Goal: Task Accomplishment & Management: Manage account settings

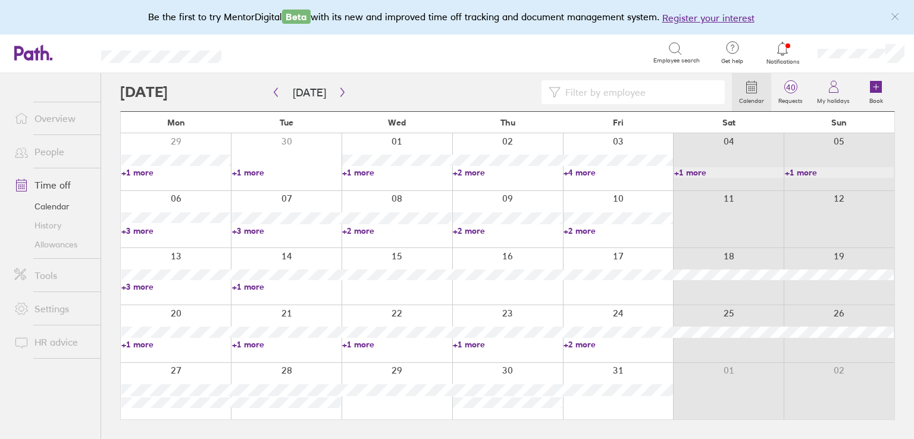
click at [59, 117] on link "Overview" at bounding box center [53, 118] width 96 height 24
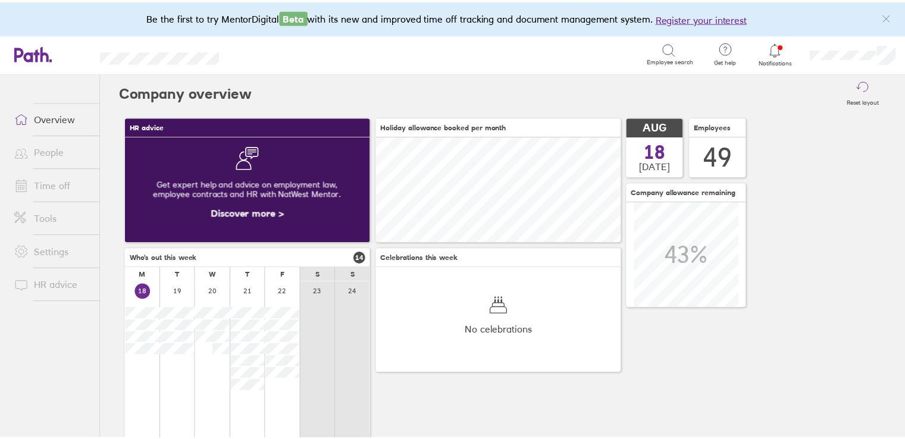
scroll to position [105, 247]
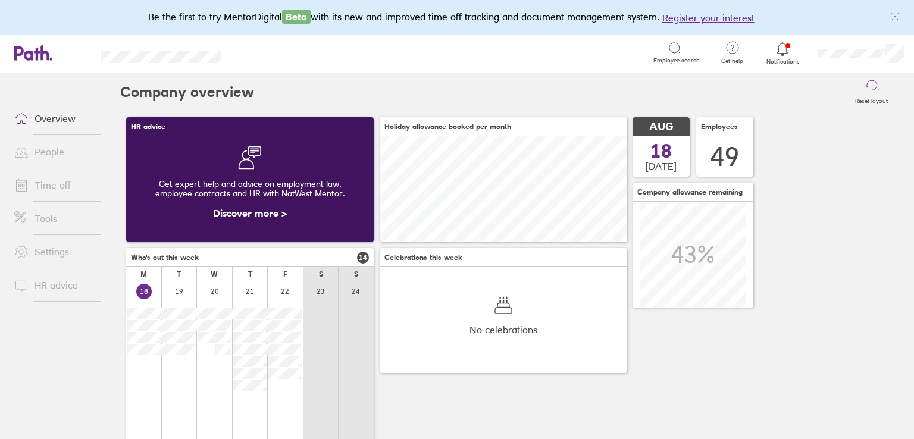
click at [59, 188] on link "Time off" at bounding box center [53, 185] width 96 height 24
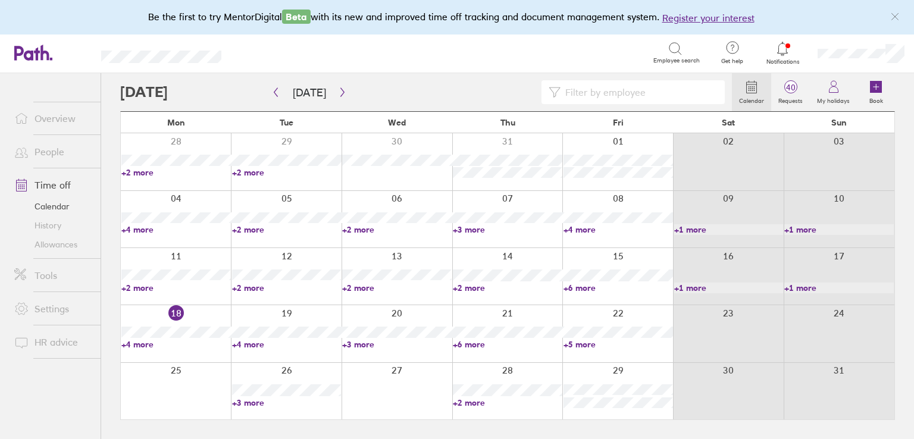
click at [252, 340] on link "+4 more" at bounding box center [286, 344] width 109 height 11
click at [462, 343] on link "+6 more" at bounding box center [507, 344] width 109 height 11
click at [479, 343] on link "+6 more" at bounding box center [507, 344] width 109 height 11
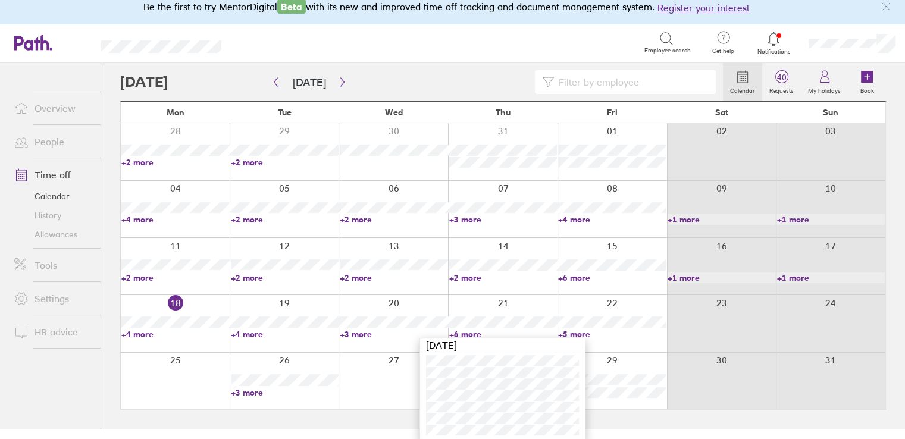
scroll to position [13, 0]
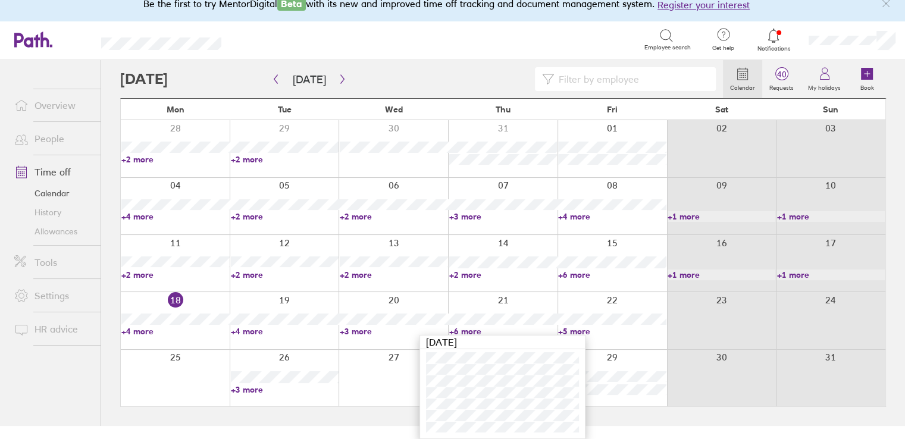
click at [416, 68] on div at bounding box center [421, 79] width 603 height 24
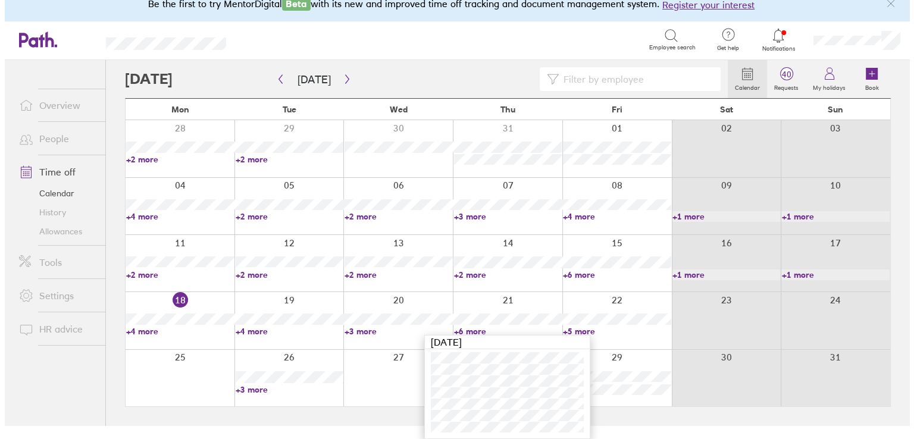
scroll to position [0, 0]
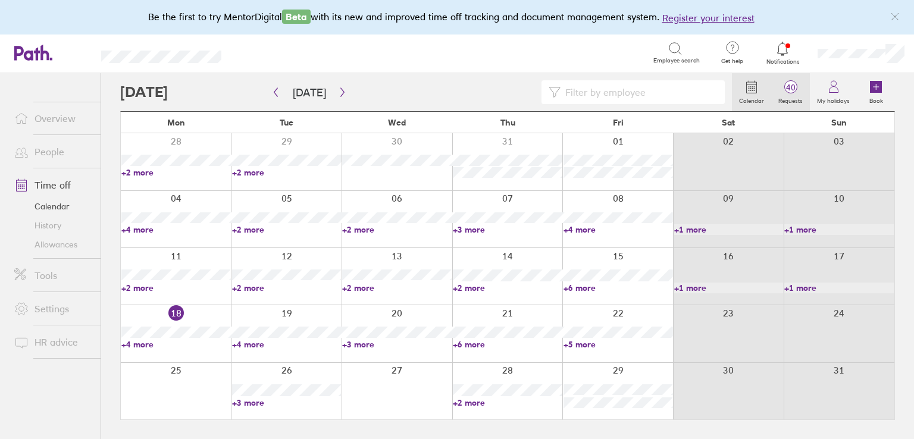
click at [793, 109] on link "40 Requests" at bounding box center [790, 92] width 39 height 38
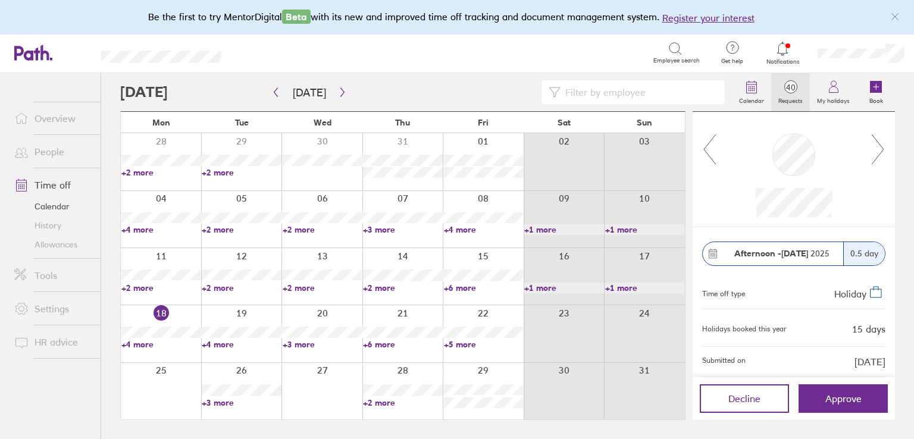
click at [882, 146] on icon at bounding box center [877, 149] width 15 height 32
click at [880, 148] on icon at bounding box center [877, 149] width 15 height 32
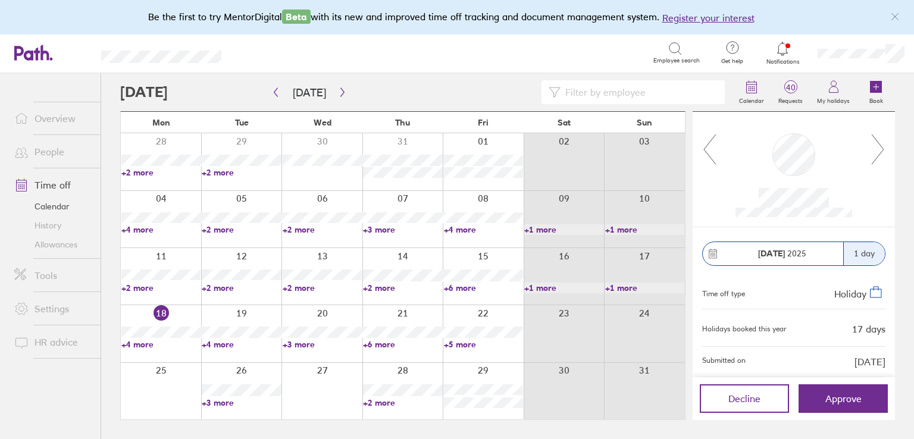
click at [880, 148] on icon at bounding box center [877, 149] width 15 height 32
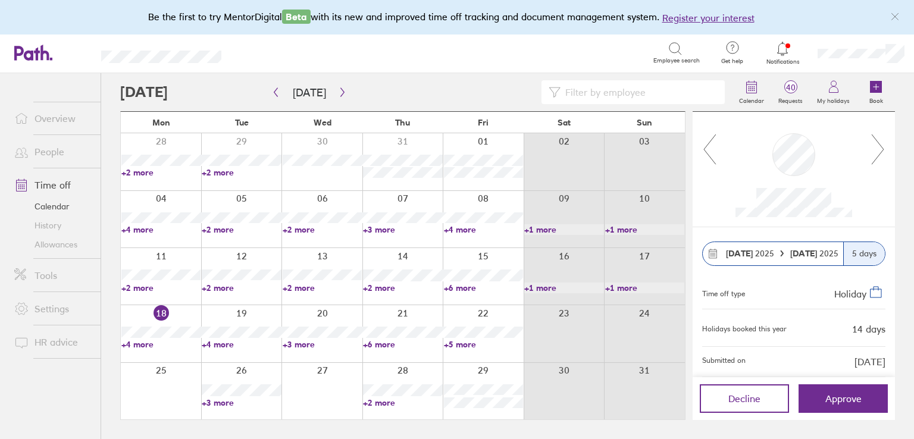
click at [881, 155] on icon at bounding box center [877, 149] width 15 height 32
click at [881, 151] on icon at bounding box center [877, 149] width 15 height 32
click at [878, 141] on icon at bounding box center [877, 149] width 15 height 32
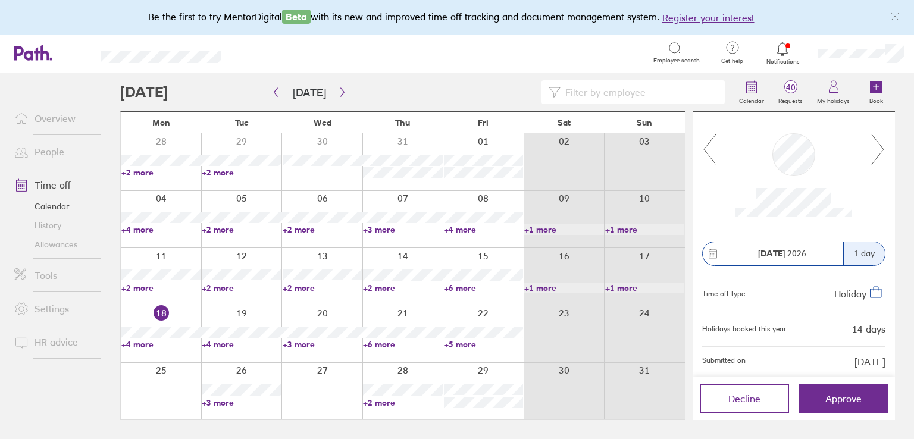
click at [878, 143] on icon at bounding box center [878, 149] width 12 height 30
click at [878, 143] on icon at bounding box center [877, 149] width 15 height 32
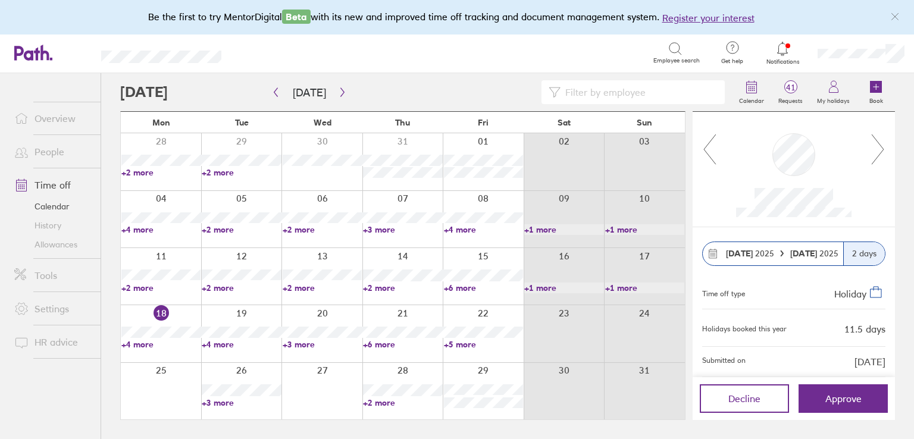
click at [878, 143] on icon at bounding box center [877, 149] width 15 height 32
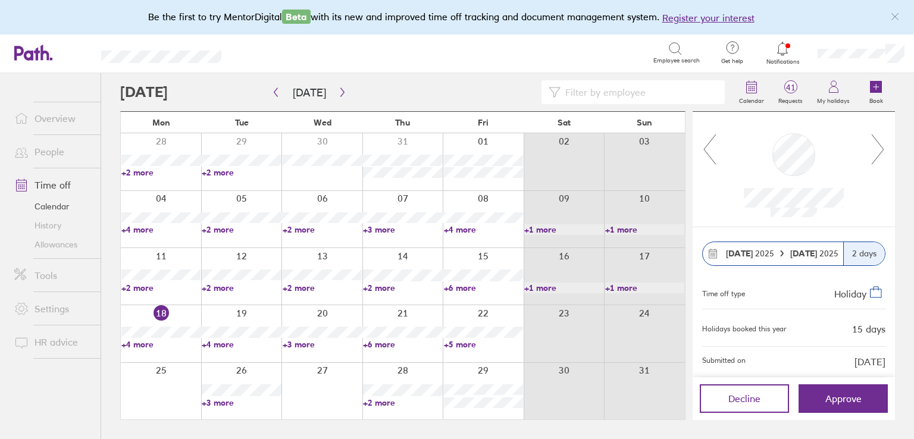
click at [875, 150] on icon at bounding box center [877, 149] width 15 height 32
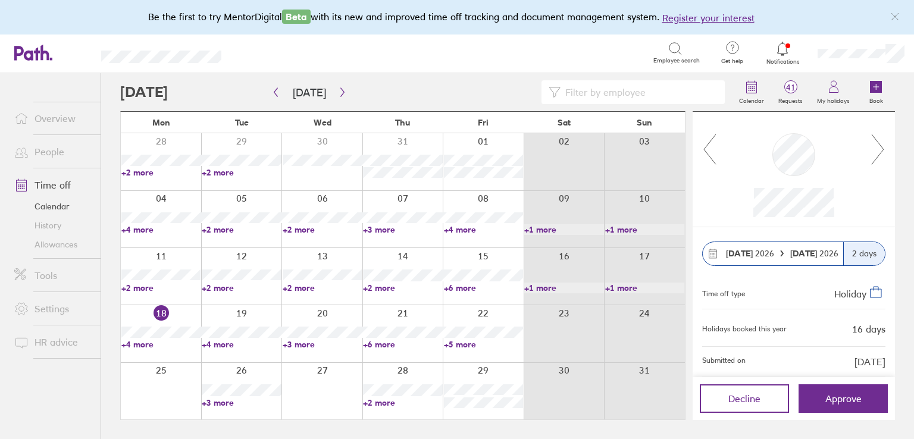
click at [875, 151] on icon at bounding box center [877, 149] width 15 height 32
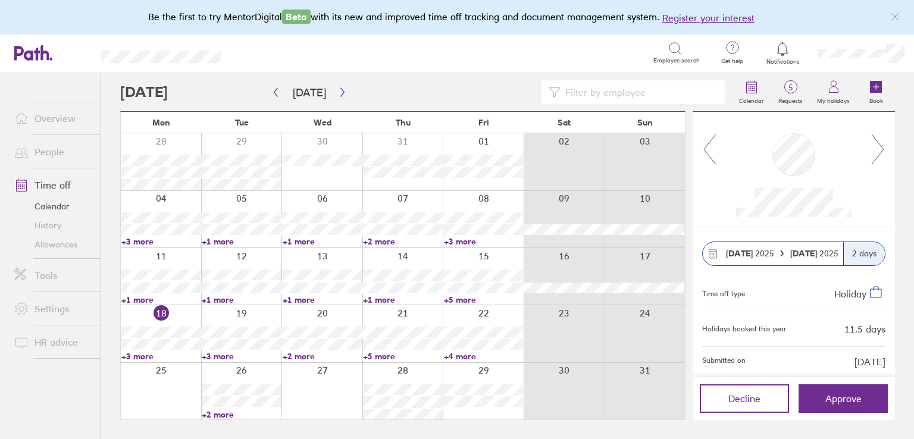
click at [719, 158] on div at bounding box center [793, 168] width 153 height 95
click at [716, 151] on icon at bounding box center [709, 149] width 15 height 32
click at [709, 146] on icon at bounding box center [709, 149] width 15 height 32
click at [707, 146] on icon at bounding box center [709, 149] width 15 height 32
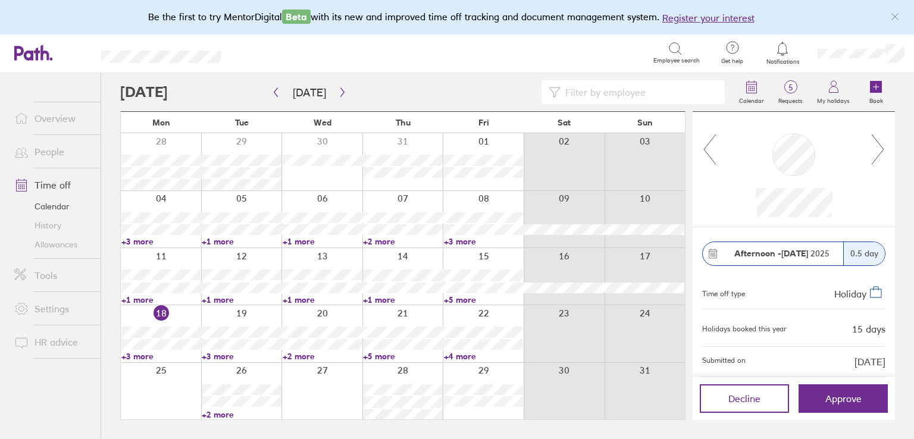
click at [707, 146] on icon at bounding box center [709, 149] width 15 height 32
click at [344, 96] on button "button" at bounding box center [342, 93] width 15 height 20
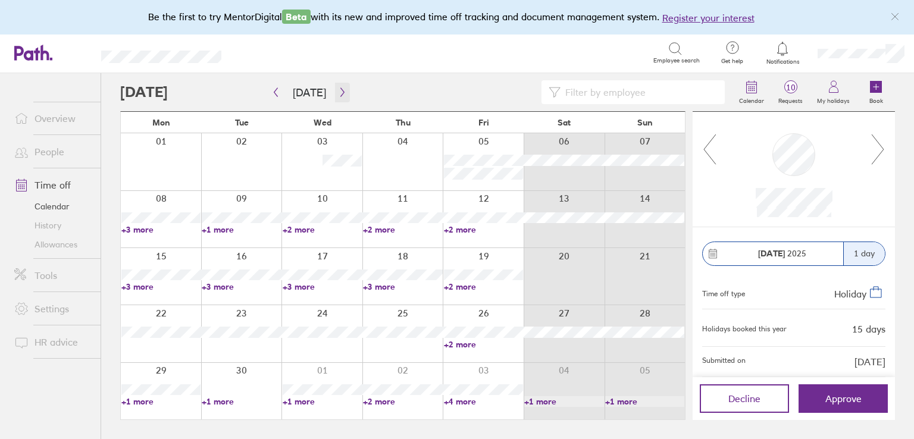
click at [338, 91] on icon "button" at bounding box center [342, 92] width 9 height 10
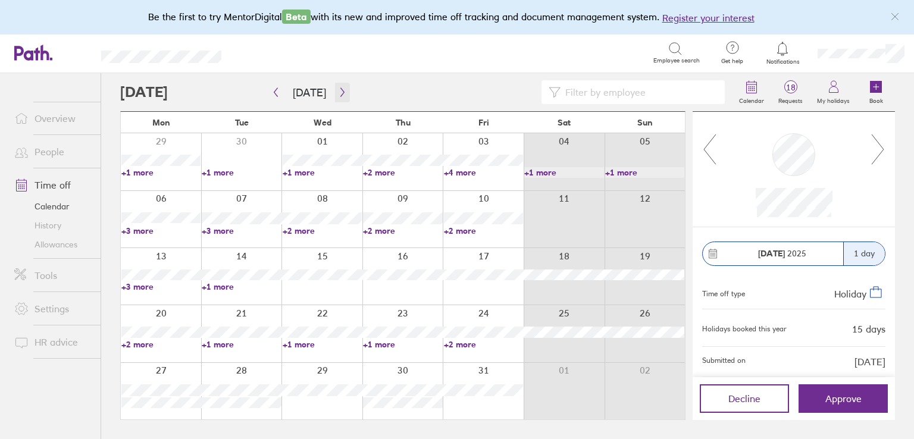
click at [338, 90] on icon "button" at bounding box center [342, 92] width 9 height 10
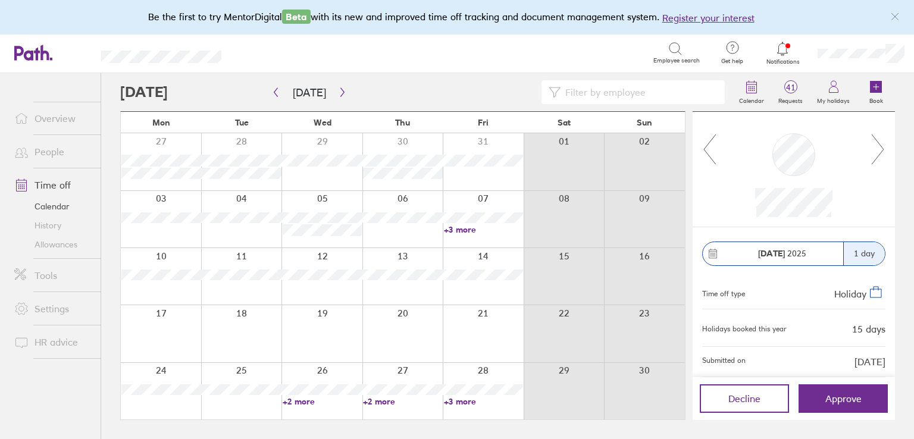
click at [375, 403] on link "+2 more" at bounding box center [402, 401] width 79 height 11
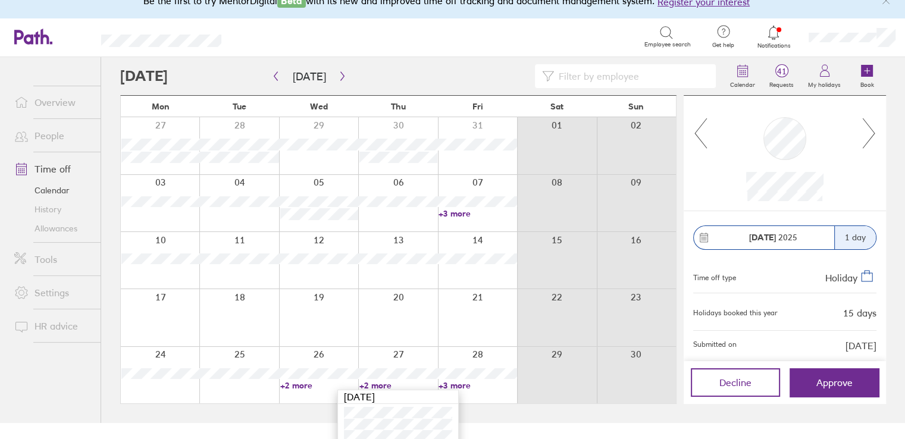
scroll to position [24, 0]
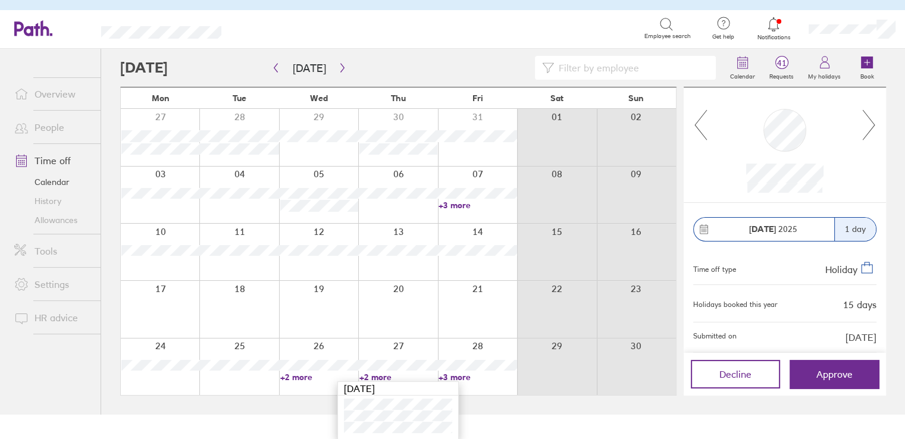
click at [465, 372] on link "+3 more" at bounding box center [477, 377] width 78 height 11
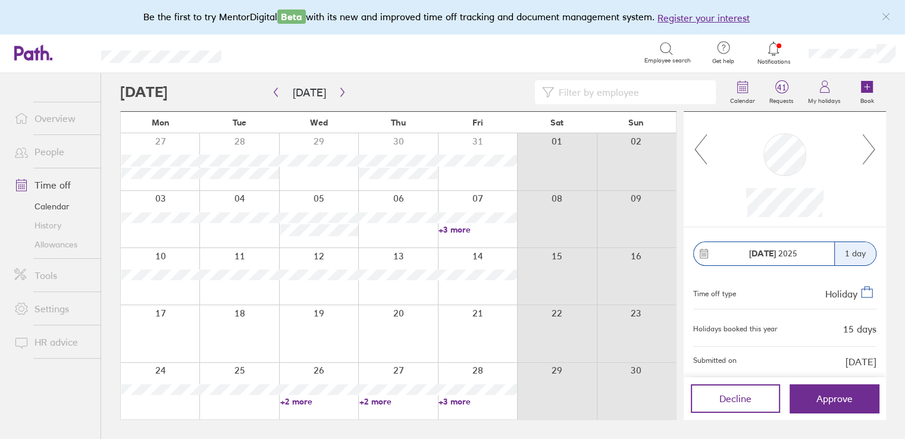
scroll to position [0, 0]
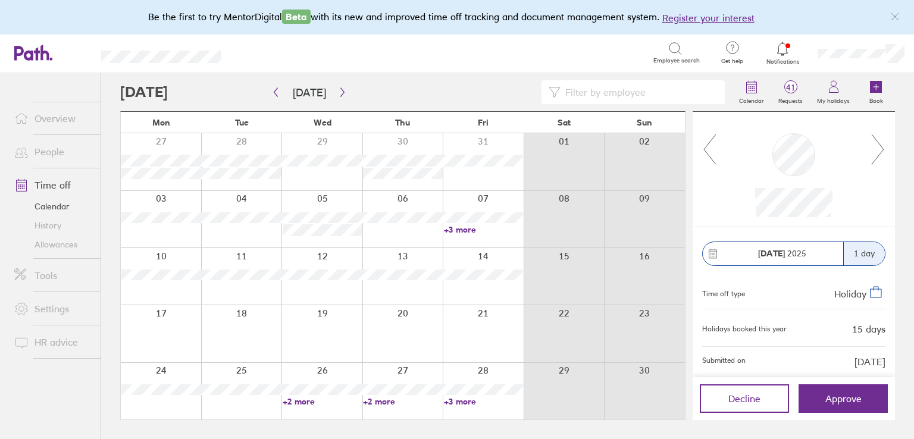
click at [462, 400] on link "+3 more" at bounding box center [483, 401] width 79 height 11
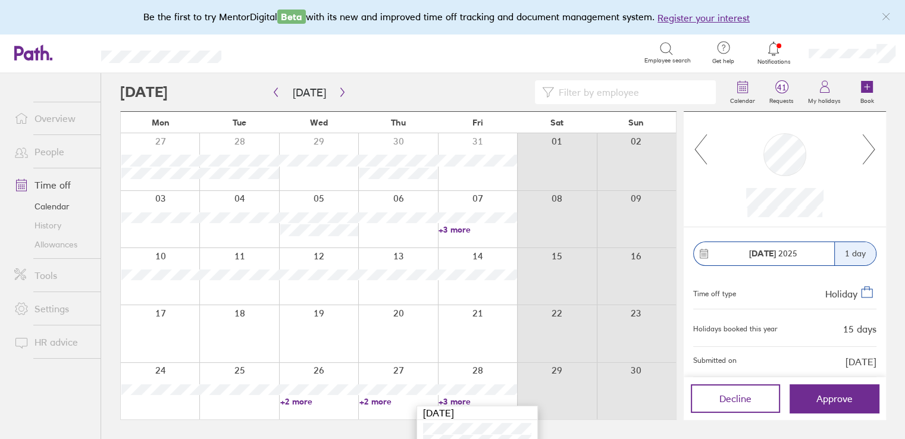
scroll to position [36, 0]
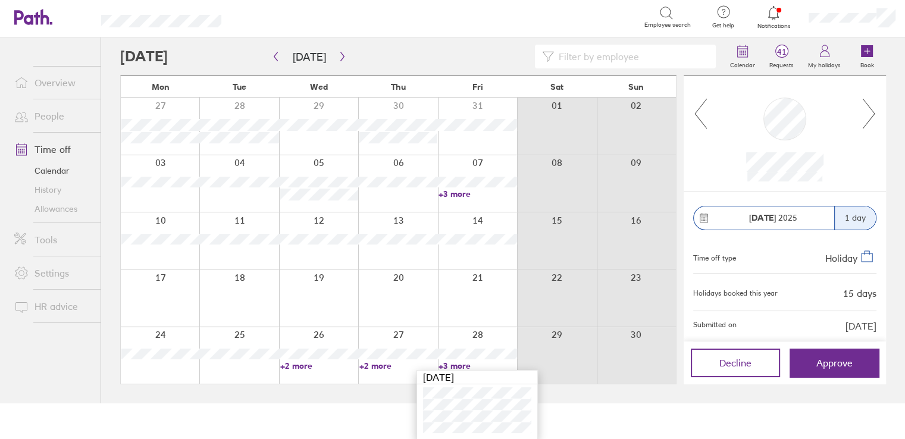
click at [287, 364] on link "+2 more" at bounding box center [319, 366] width 78 height 11
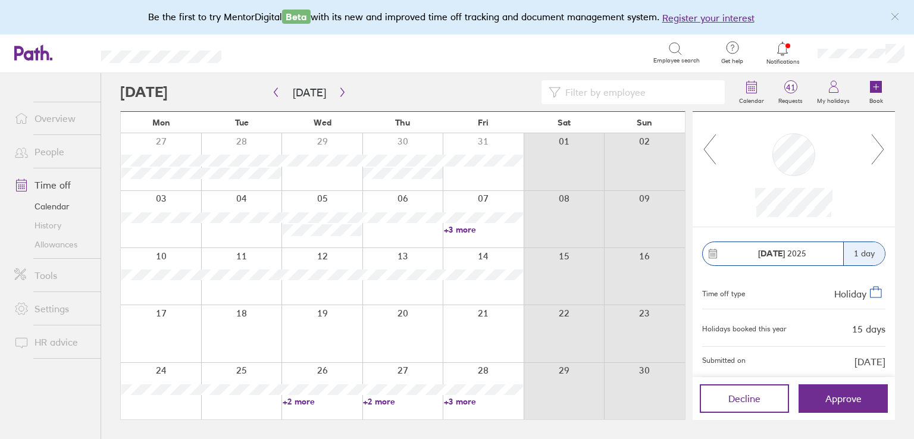
click at [302, 402] on link "+2 more" at bounding box center [322, 401] width 79 height 11
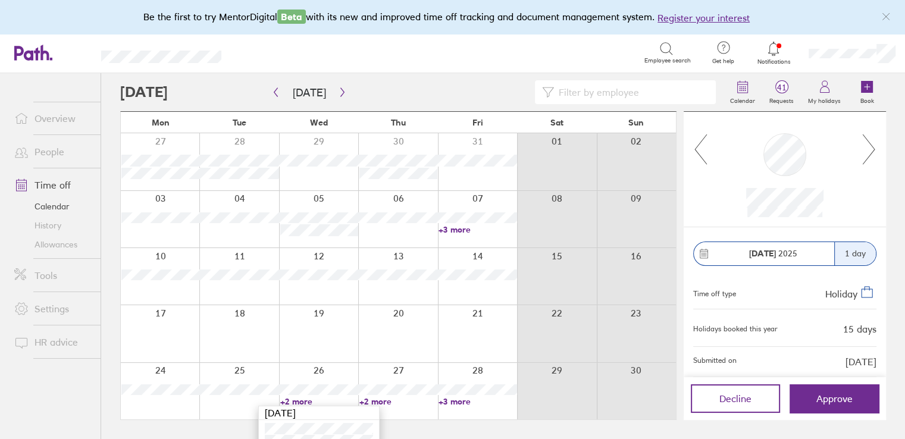
scroll to position [24, 0]
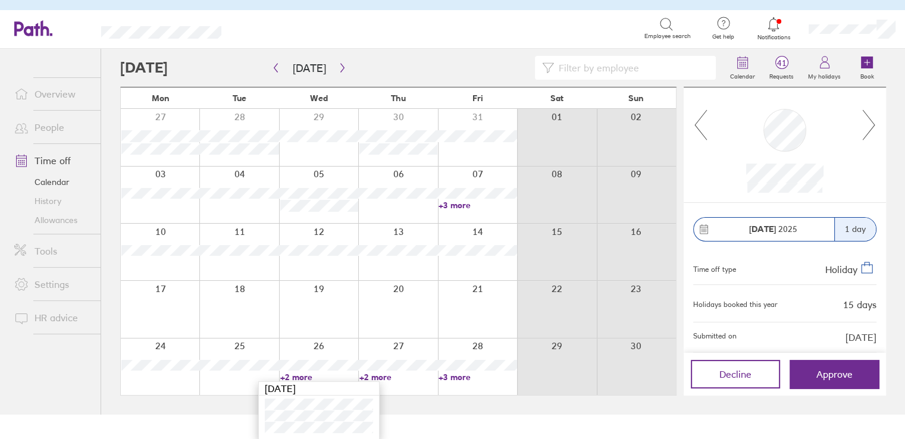
click at [407, 414] on html "Be the first to try MentorDigital Beta with its new and improved time off track…" at bounding box center [452, 195] width 905 height 439
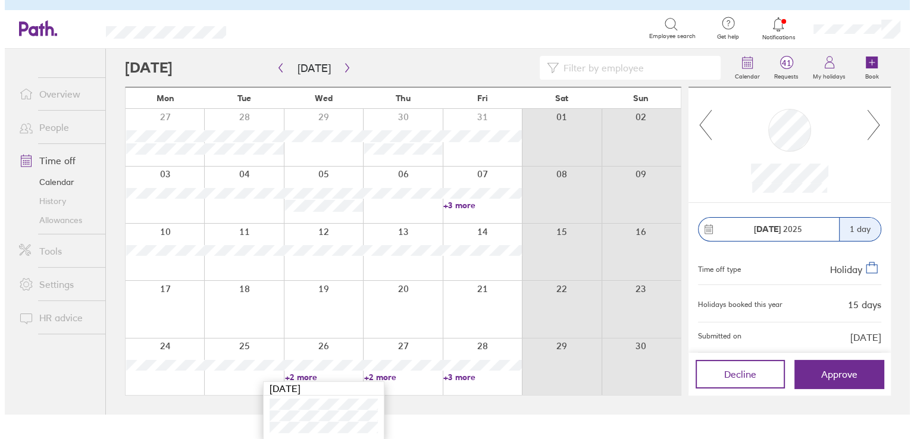
scroll to position [0, 0]
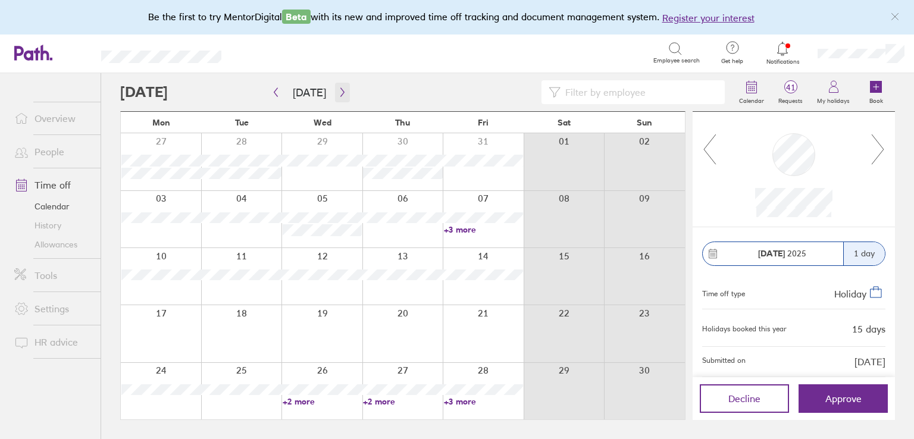
click at [335, 94] on button "button" at bounding box center [342, 93] width 15 height 20
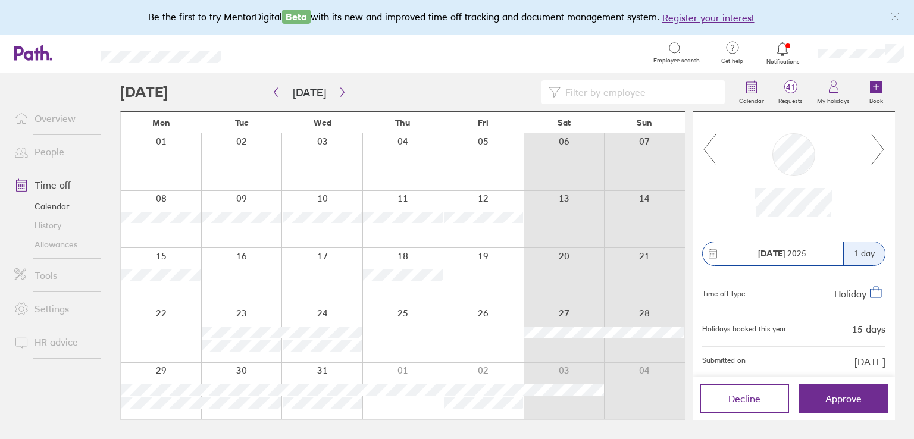
click at [48, 151] on link "People" at bounding box center [53, 152] width 96 height 24
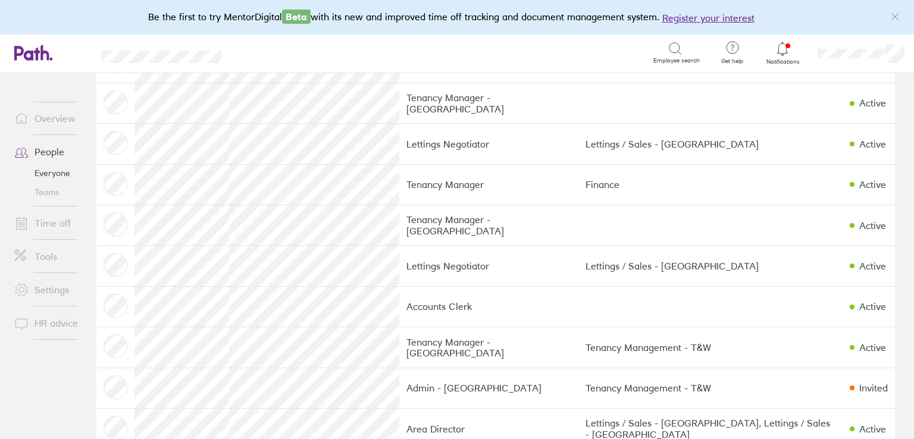
scroll to position [940, 0]
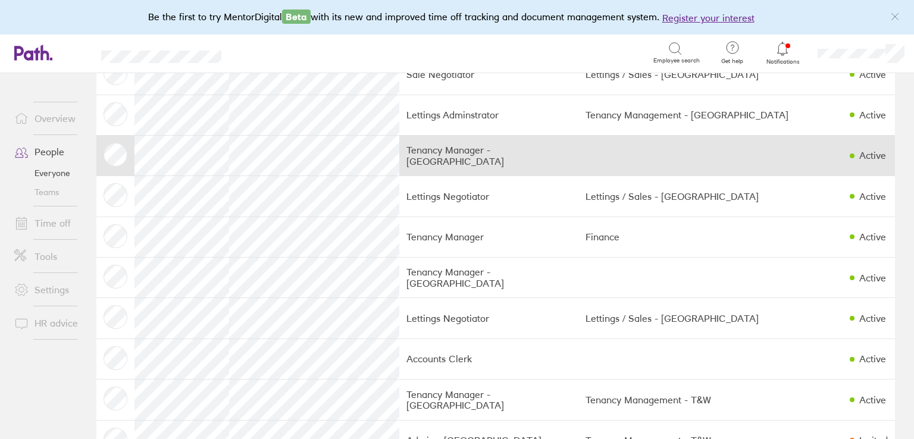
click at [440, 156] on td "Tenancy Manager - [GEOGRAPHIC_DATA]" at bounding box center [488, 155] width 179 height 40
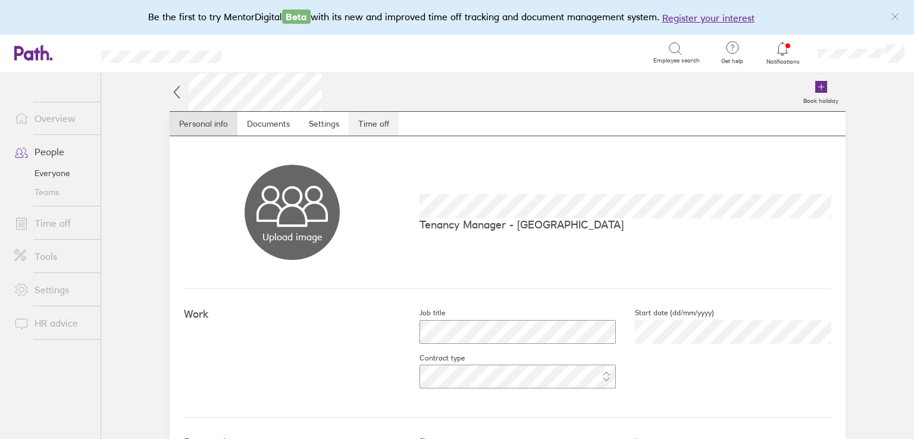
click at [373, 126] on link "Time off" at bounding box center [374, 124] width 50 height 24
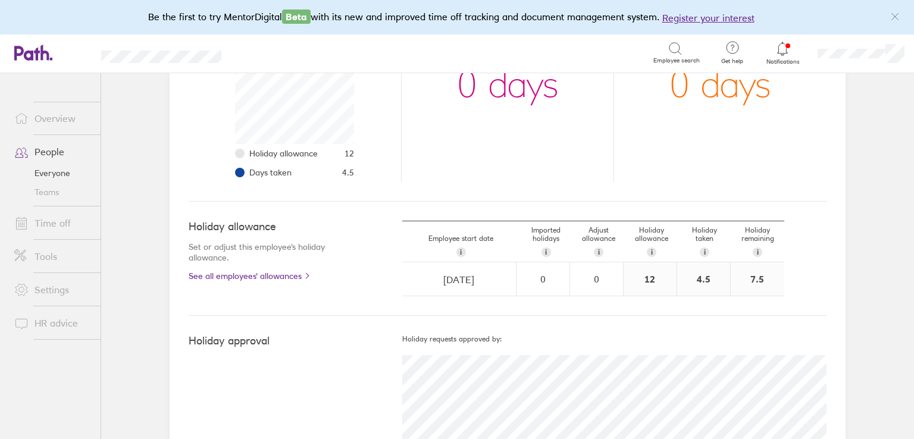
scroll to position [238, 0]
